Goal: Task Accomplishment & Management: Complete application form

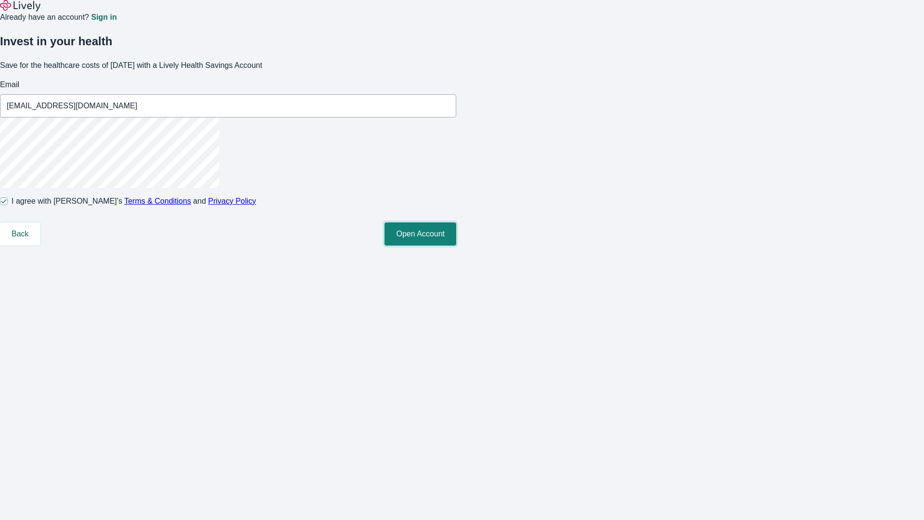
click at [456, 246] on button "Open Account" at bounding box center [421, 233] width 72 height 23
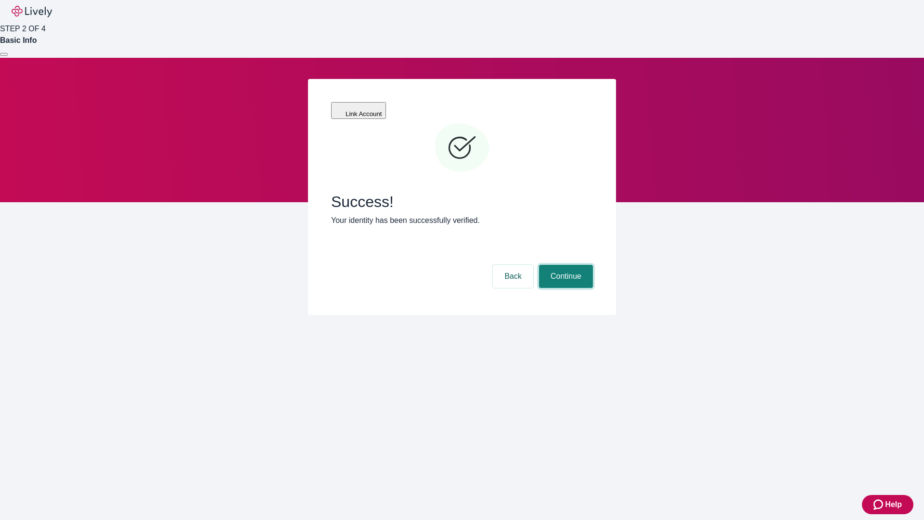
click at [565, 265] on button "Continue" at bounding box center [566, 276] width 54 height 23
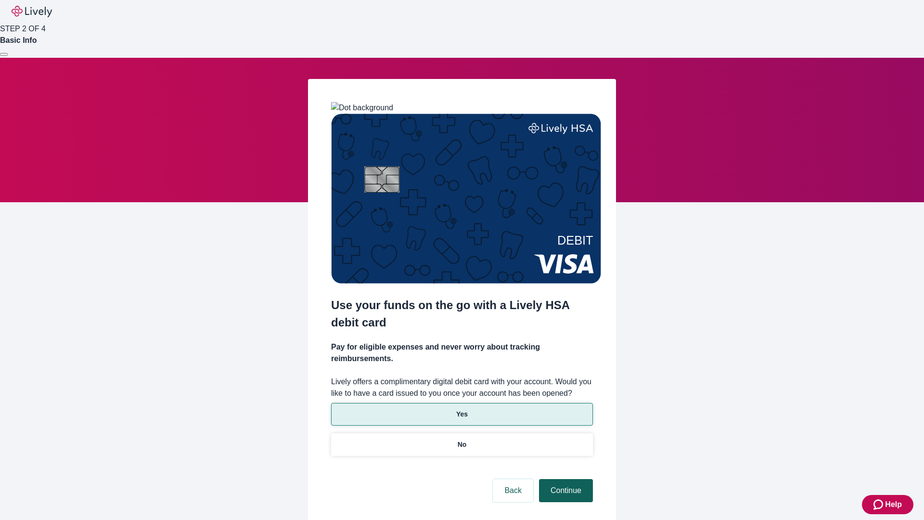
click at [462, 409] on p "Yes" at bounding box center [462, 414] width 12 height 10
click at [565, 479] on button "Continue" at bounding box center [566, 490] width 54 height 23
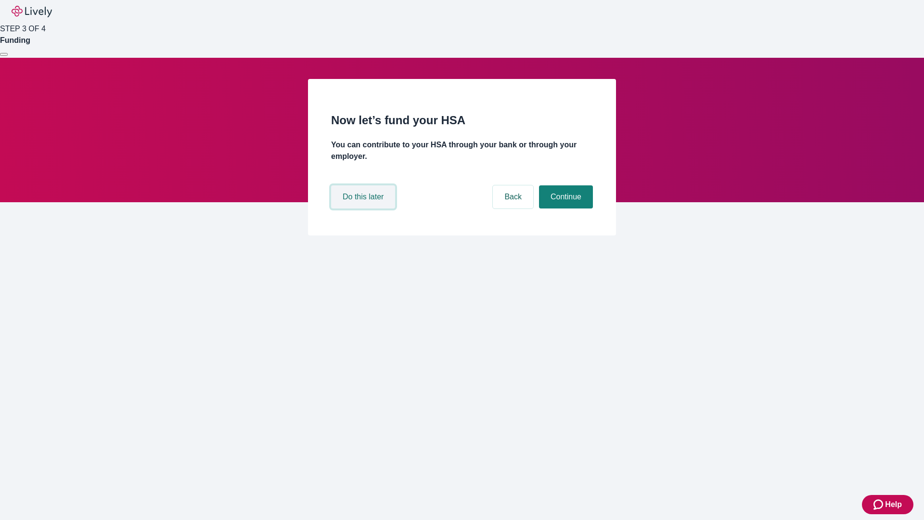
click at [364, 208] on button "Do this later" at bounding box center [363, 196] width 64 height 23
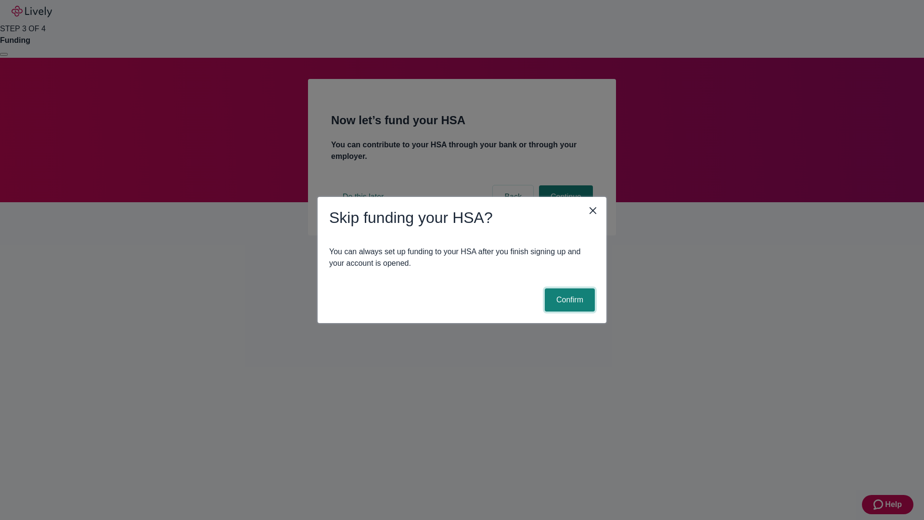
click at [569, 300] on button "Confirm" at bounding box center [570, 299] width 50 height 23
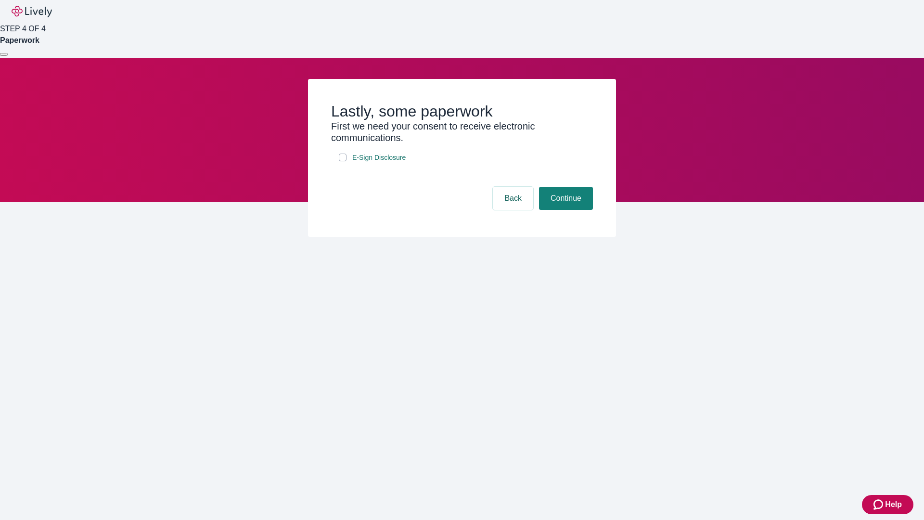
click at [343, 161] on input "E-Sign Disclosure" at bounding box center [343, 158] width 8 height 8
checkbox input "true"
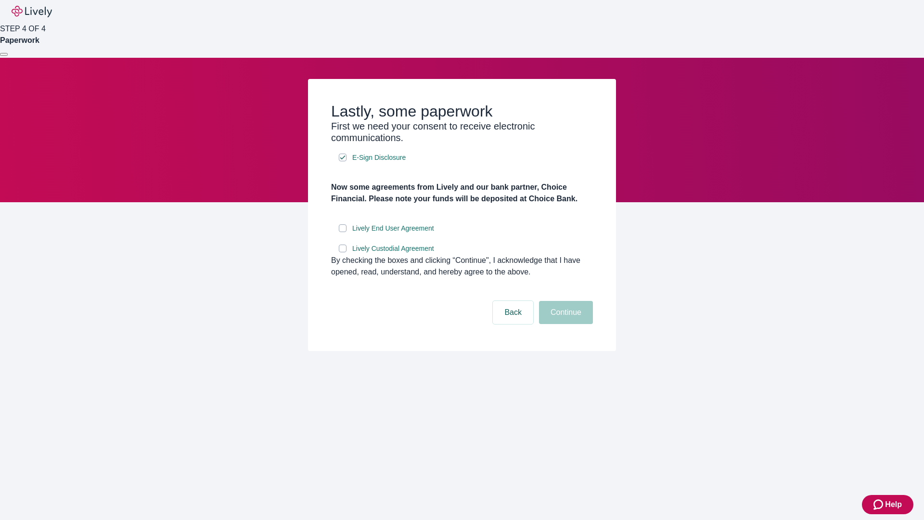
click at [343, 232] on input "Lively End User Agreement" at bounding box center [343, 228] width 8 height 8
checkbox input "true"
click at [343, 252] on input "Lively Custodial Agreement" at bounding box center [343, 249] width 8 height 8
checkbox input "true"
click at [565, 324] on button "Continue" at bounding box center [566, 312] width 54 height 23
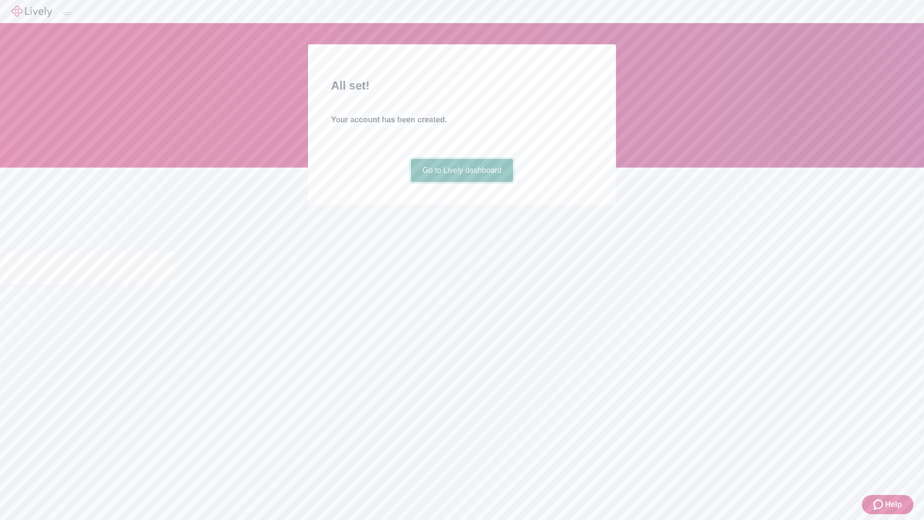
click at [462, 182] on link "Go to Lively dashboard" at bounding box center [462, 170] width 103 height 23
